Goal: Communication & Community: Connect with others

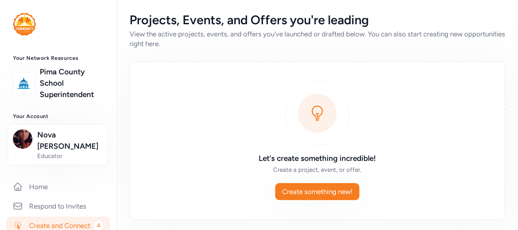
scroll to position [324, 0]
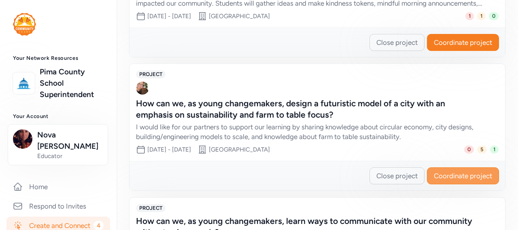
click at [455, 174] on span "Coordinate project" at bounding box center [463, 176] width 58 height 10
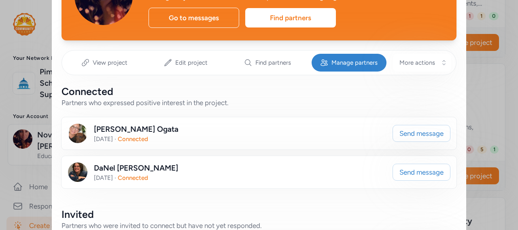
scroll to position [121, 0]
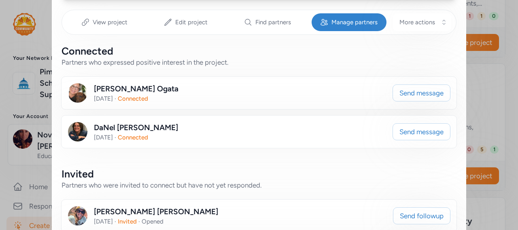
click at [112, 130] on div "[PERSON_NAME]" at bounding box center [136, 127] width 84 height 11
click at [181, 138] on div "[PERSON_NAME] [DATE] · Connected" at bounding box center [227, 131] width 318 height 19
click at [392, 127] on button "Send message" at bounding box center [421, 131] width 58 height 17
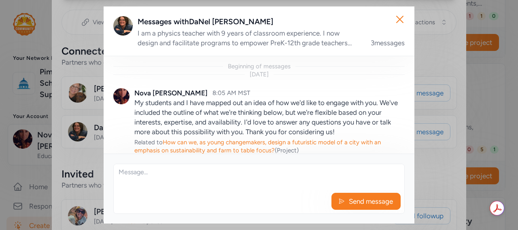
scroll to position [239, 0]
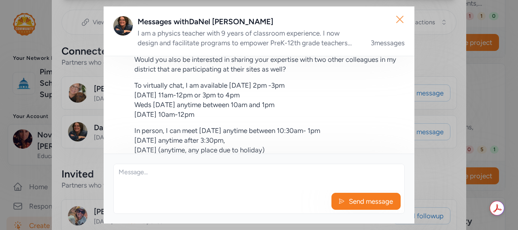
click at [399, 21] on icon "button" at bounding box center [399, 19] width 13 height 13
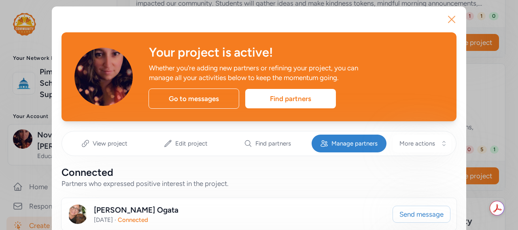
click at [445, 18] on icon "button" at bounding box center [451, 19] width 13 height 13
